Goal: Information Seeking & Learning: Learn about a topic

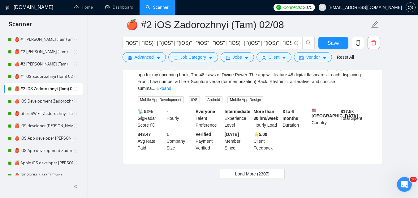
scroll to position [1373, 0]
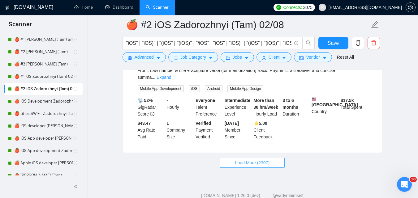
drag, startPoint x: 251, startPoint y: 144, endPoint x: 202, endPoint y: 136, distance: 49.5
click at [251, 160] on span "Load More (2307)" at bounding box center [252, 163] width 34 height 7
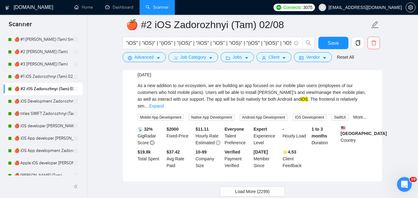
scroll to position [2725, 0]
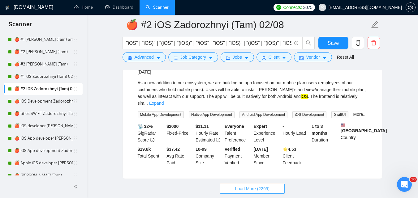
click at [245, 184] on button "Load More (2299)" at bounding box center [252, 189] width 65 height 10
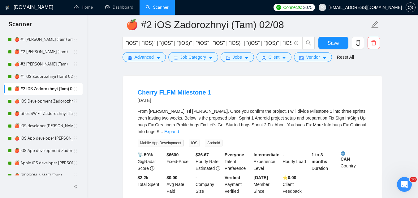
scroll to position [4067, 0]
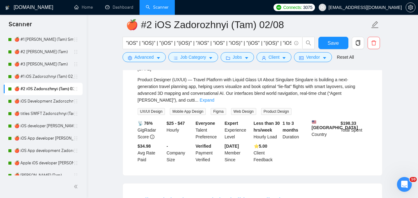
scroll to position [5181, 0]
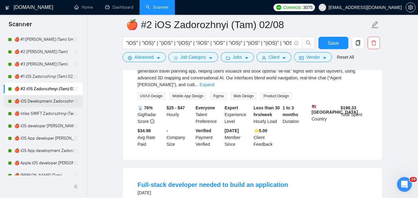
click at [41, 101] on link "🍎 iOS Development Zadorozhnyi (Tam) 02/08" at bounding box center [43, 101] width 59 height 12
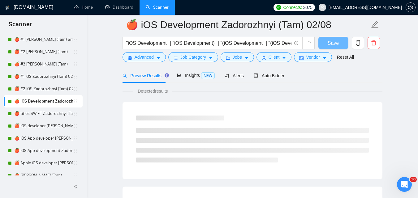
scroll to position [395, 0]
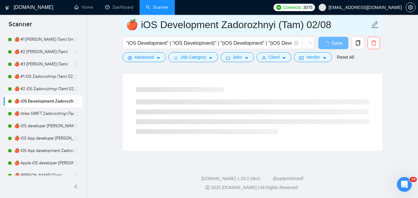
drag, startPoint x: 150, startPoint y: 26, endPoint x: 343, endPoint y: 29, distance: 193.2
click at [343, 30] on input "🍎 iOS Development Zadorozhnyi (Tam) 02/08" at bounding box center [248, 24] width 244 height 15
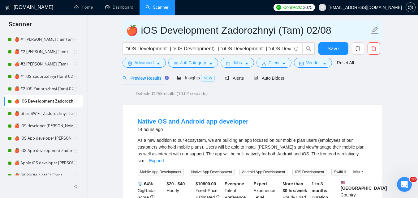
scroll to position [0, 0]
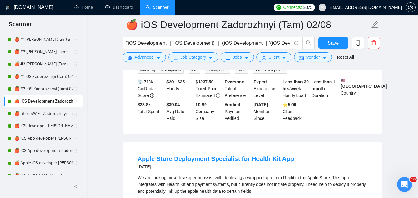
scroll to position [712, 0]
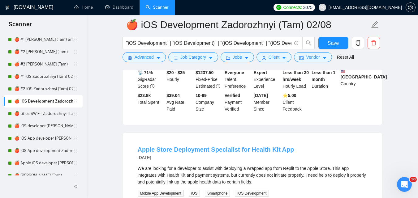
drag, startPoint x: 213, startPoint y: 133, endPoint x: 209, endPoint y: 129, distance: 5.0
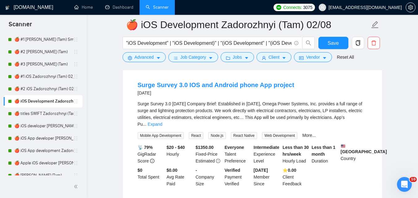
scroll to position [1350, 0]
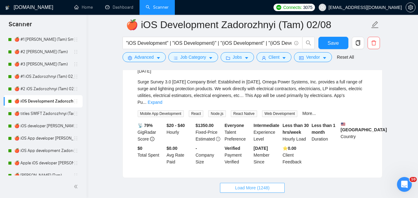
click at [248, 185] on span "Load More (1248)" at bounding box center [252, 188] width 34 height 7
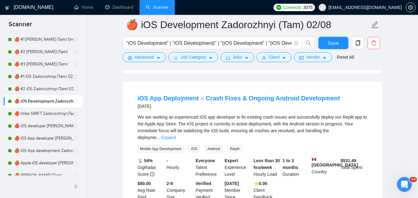
scroll to position [2186, 0]
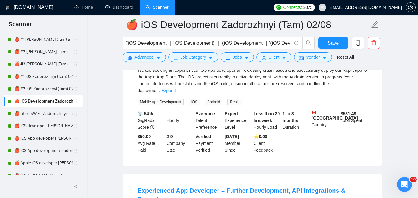
drag, startPoint x: 215, startPoint y: 124, endPoint x: 394, endPoint y: 84, distance: 183.5
click at [50, 116] on link "🍎 titles SWIFT Zadorozhnyi (Tam)" at bounding box center [43, 114] width 59 height 12
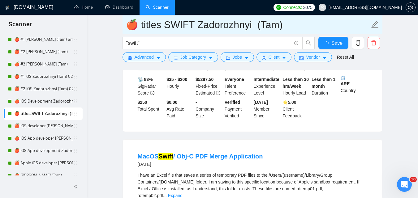
scroll to position [1325, 0]
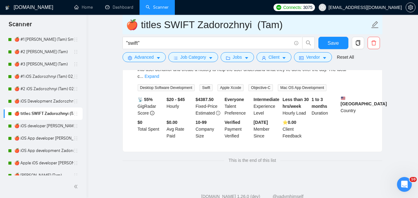
drag, startPoint x: 142, startPoint y: 27, endPoint x: 288, endPoint y: 26, distance: 145.5
click at [288, 26] on input "🍎 titles SWIFT Zadorozhnyi (Tam)" at bounding box center [248, 24] width 244 height 15
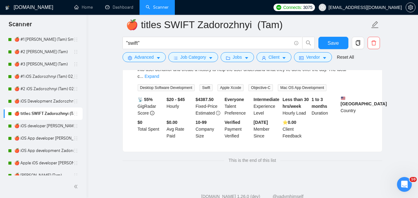
click at [257, 157] on span "This is the end of this list" at bounding box center [252, 160] width 56 height 7
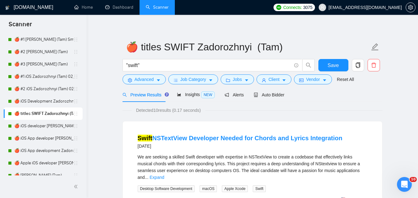
scroll to position [0, 0]
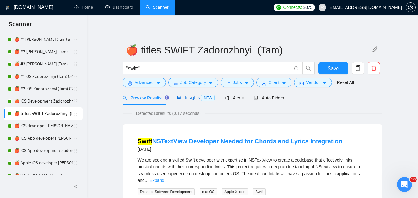
click at [179, 99] on icon "area-chart" at bounding box center [179, 97] width 4 height 3
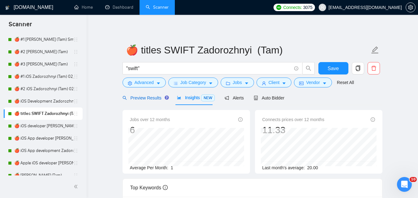
click at [146, 98] on span "Preview Results" at bounding box center [145, 98] width 45 height 5
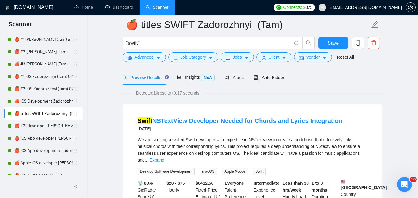
scroll to position [62, 0]
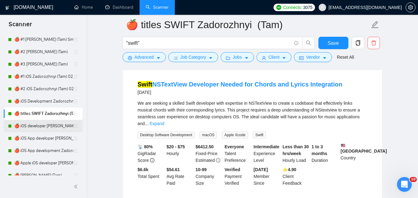
click at [38, 128] on link "🍎 iOS developer [PERSON_NAME] (Tam) 07/03 Profile Changed" at bounding box center [43, 126] width 59 height 12
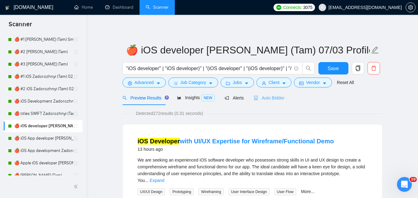
click at [269, 94] on div "Auto Bidder" at bounding box center [269, 98] width 31 height 15
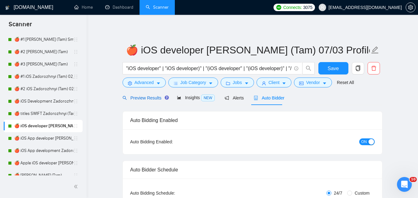
click at [148, 99] on span "Preview Results" at bounding box center [145, 98] width 45 height 5
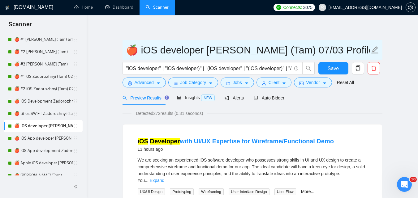
scroll to position [0, 24]
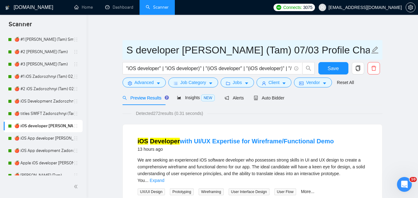
drag, startPoint x: 141, startPoint y: 50, endPoint x: 381, endPoint y: 37, distance: 240.9
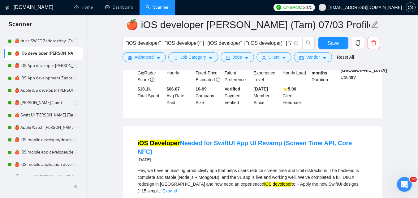
scroll to position [500, 0]
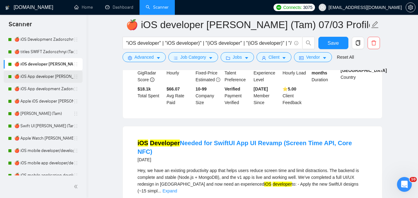
click at [42, 78] on link "🍎 iOS App developer [PERSON_NAME] (Tam) 07/03 Profile Changed" at bounding box center [43, 77] width 59 height 12
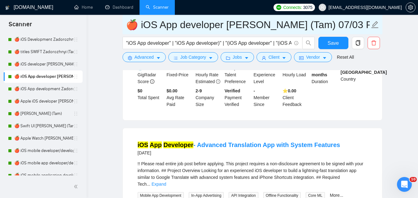
scroll to position [0, 46]
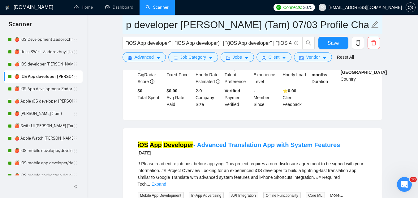
drag, startPoint x: 141, startPoint y: 24, endPoint x: 399, endPoint y: 25, distance: 258.2
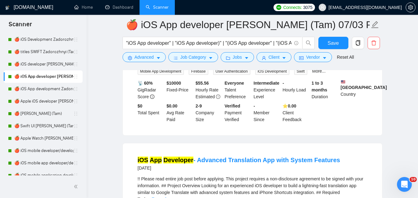
scroll to position [836, 0]
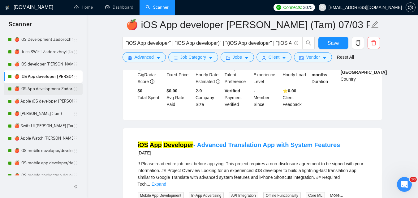
click at [33, 91] on link "🍎 iOS App development Zadorozhnyi (Tam) 07/03 Profile Changed" at bounding box center [43, 89] width 59 height 12
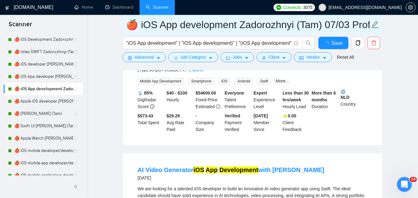
scroll to position [836, 0]
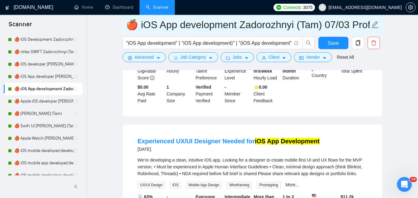
drag, startPoint x: 142, startPoint y: 24, endPoint x: 374, endPoint y: 26, distance: 232.2
click at [374, 26] on span "🍎 iOS App development Zadorozhnyi (Tam) 07/03 Profile Changed" at bounding box center [253, 25] width 260 height 20
click at [344, 26] on input "🍎 iOS App development Zadorozhnyi (Tam) 07/03 Profile Changed" at bounding box center [248, 24] width 244 height 15
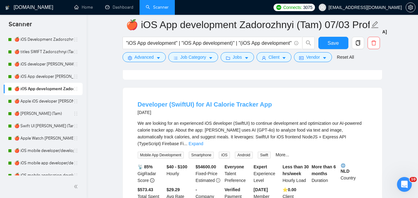
scroll to position [340, 0]
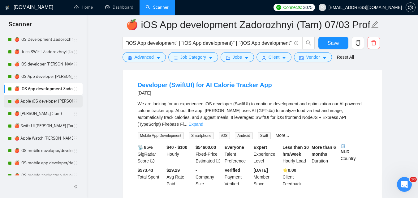
click at [33, 102] on link "🍎 Apple iOS developer [PERSON_NAME] (Tam) 07/03 Profile Changed" at bounding box center [43, 101] width 59 height 12
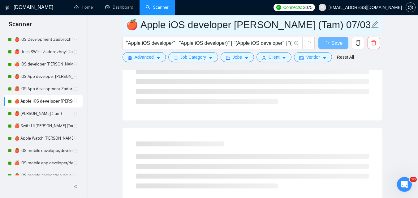
scroll to position [120, 0]
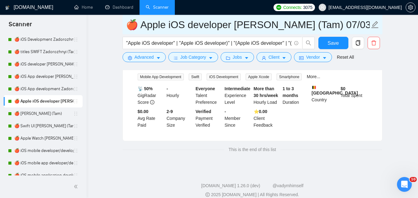
click at [219, 24] on input "🍎 Apple iOS developer [PERSON_NAME] (Tam) 07/03 Profile Changed" at bounding box center [248, 24] width 244 height 15
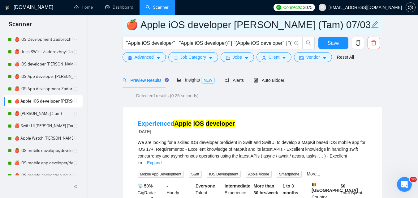
scroll to position [0, 0]
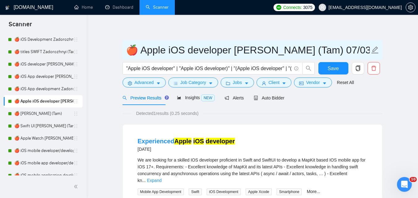
click at [242, 52] on input "🍎 Apple iOS developer [PERSON_NAME] (Tam) 07/03 Profile Changed" at bounding box center [248, 49] width 244 height 15
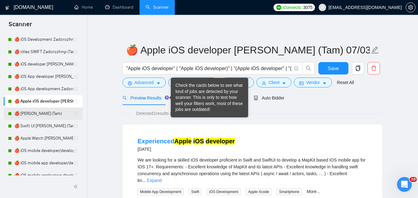
click at [22, 110] on link "🍎 [PERSON_NAME] (Tam)" at bounding box center [43, 114] width 59 height 12
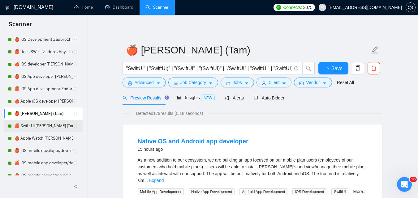
scroll to position [531, 0]
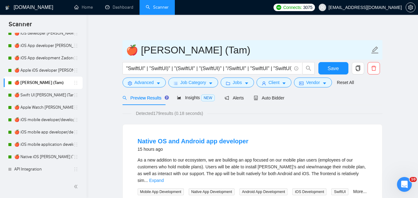
drag, startPoint x: 143, startPoint y: 52, endPoint x: 262, endPoint y: 56, distance: 119.0
click at [262, 56] on input "🍎 [PERSON_NAME] (Tam)" at bounding box center [248, 49] width 244 height 15
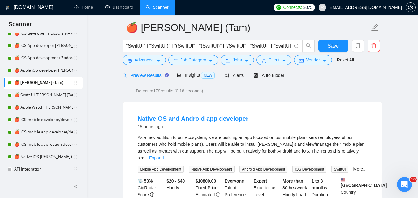
scroll to position [0, 0]
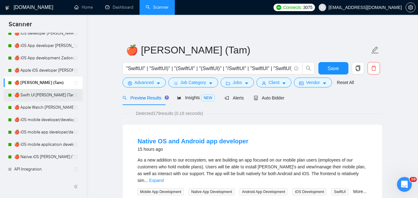
click at [46, 96] on link "🍎 Swift UI [PERSON_NAME] (Tam)" at bounding box center [43, 95] width 59 height 12
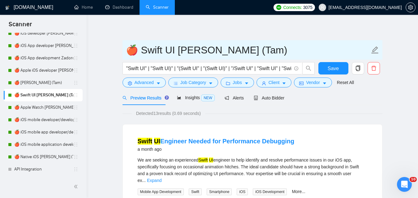
drag, startPoint x: 150, startPoint y: 52, endPoint x: 273, endPoint y: 46, distance: 123.9
click at [273, 46] on input "🍎 Swift UI [PERSON_NAME] (Tam)" at bounding box center [248, 49] width 244 height 15
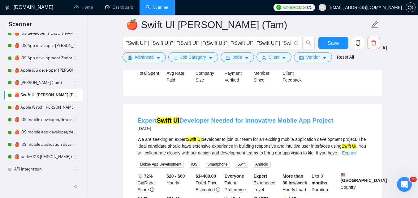
scroll to position [588, 0]
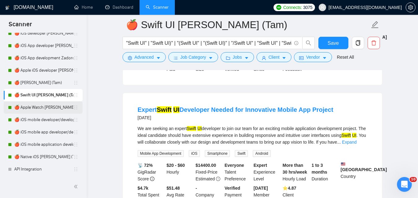
drag, startPoint x: 52, startPoint y: 106, endPoint x: 59, endPoint y: 104, distance: 7.4
click at [52, 106] on link "🍎 Apple Watch [PERSON_NAME] (Tam)" at bounding box center [43, 108] width 59 height 12
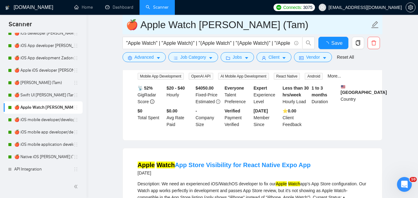
scroll to position [588, 0]
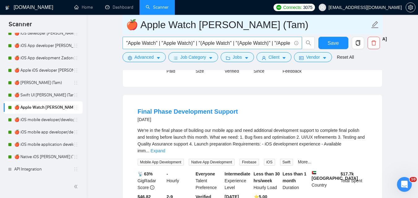
drag, startPoint x: 141, startPoint y: 26, endPoint x: 286, endPoint y: 41, distance: 145.6
click at [286, 41] on form "🍎 Apple Watch [PERSON_NAME] (Tam) "Apple Watch" | "Apple Watch)" | "(Apple Watc…" at bounding box center [253, 40] width 260 height 50
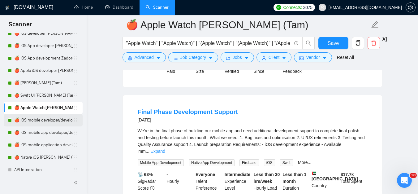
click at [46, 119] on link "🍎 iOS mobile developer/development [PERSON_NAME] ([GEOGRAPHIC_DATA]) 07/03 Prof…" at bounding box center [43, 120] width 59 height 12
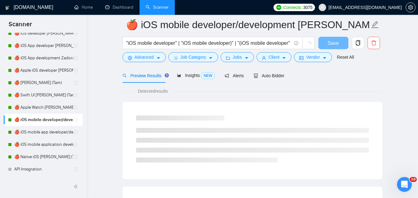
scroll to position [395, 0]
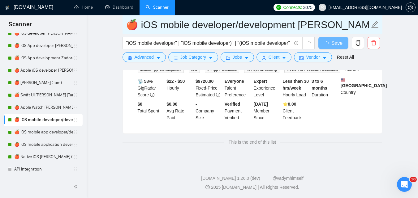
click at [152, 25] on input "🍎 iOS mobile developer/development [PERSON_NAME] ([GEOGRAPHIC_DATA]) 07/03 Prof…" at bounding box center [248, 24] width 244 height 15
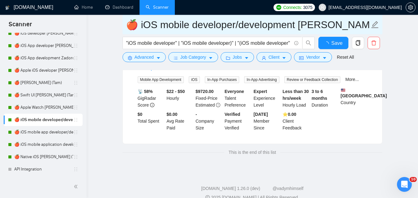
click at [152, 25] on input "🍎 iOS mobile developer/development [PERSON_NAME] ([GEOGRAPHIC_DATA]) 07/03 Prof…" at bounding box center [248, 24] width 244 height 15
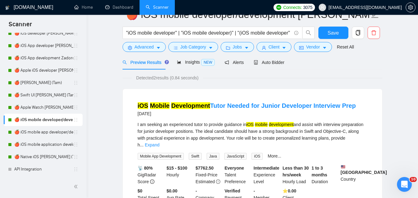
scroll to position [0, 0]
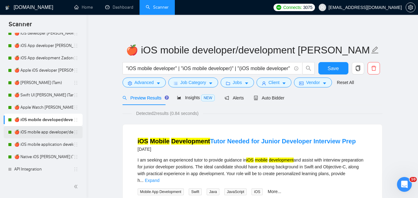
click at [46, 134] on link "🍎 iOS mobile app developer/development [PERSON_NAME] (Tam) 07/03 Profile Changed" at bounding box center [43, 132] width 59 height 12
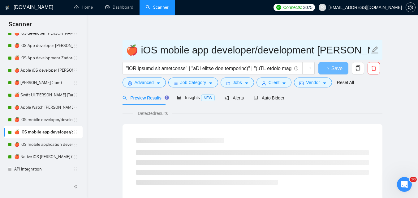
click at [175, 53] on input "🍎 iOS mobile app developer/development [PERSON_NAME] (Tam) 07/03 Profile Changed" at bounding box center [248, 49] width 244 height 15
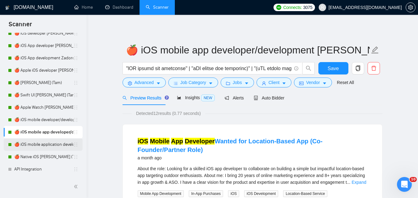
click at [36, 149] on link "🍎 iOS mobile application developer/development [PERSON_NAME] ([GEOGRAPHIC_DATA]…" at bounding box center [43, 145] width 59 height 12
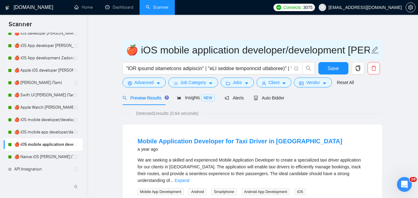
click at [236, 50] on input "🍎 iOS mobile application developer/development [PERSON_NAME] ([GEOGRAPHIC_DATA]…" at bounding box center [248, 49] width 244 height 15
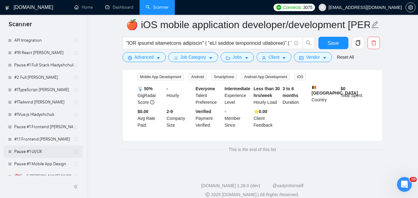
scroll to position [623, 0]
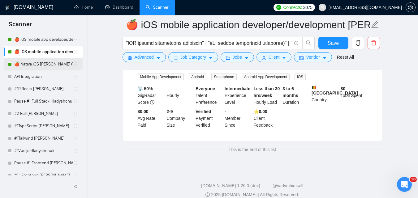
click at [47, 64] on link "🍎 Native iOS [PERSON_NAME] (Tam) 07/03 Profile Changed" at bounding box center [43, 64] width 59 height 12
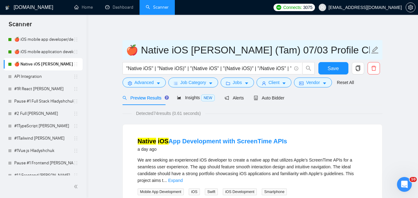
click at [213, 49] on input "🍎 Native iOS [PERSON_NAME] (Tam) 07/03 Profile Changed" at bounding box center [248, 49] width 244 height 15
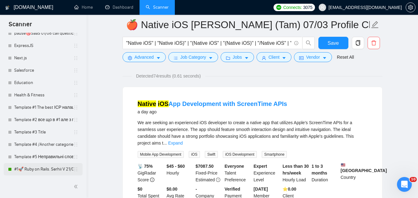
scroll to position [124, 0]
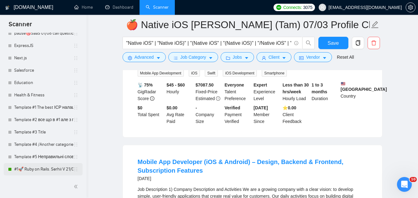
click at [45, 171] on link "#1🚀 Ruby on Rails. Serhii V 21/07" at bounding box center [43, 169] width 59 height 12
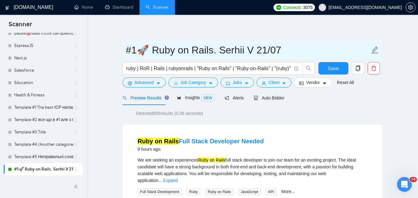
drag, startPoint x: 126, startPoint y: 50, endPoint x: 286, endPoint y: 60, distance: 160.3
click at [286, 60] on form "#1🚀 Ruby on Rails. Serhii V 21/07 ruby | RoR | Rails | rubyonrails | "Ruby on R…" at bounding box center [253, 65] width 260 height 50
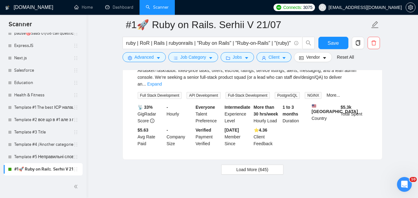
scroll to position [1361, 0]
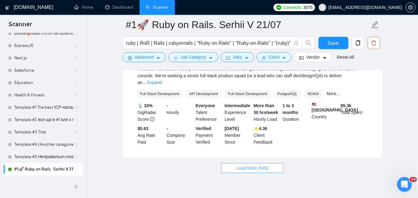
click at [245, 165] on span "Load More (645)" at bounding box center [252, 168] width 32 height 7
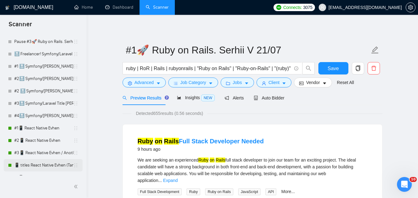
scroll to position [155, 0]
